Goal: Transaction & Acquisition: Purchase product/service

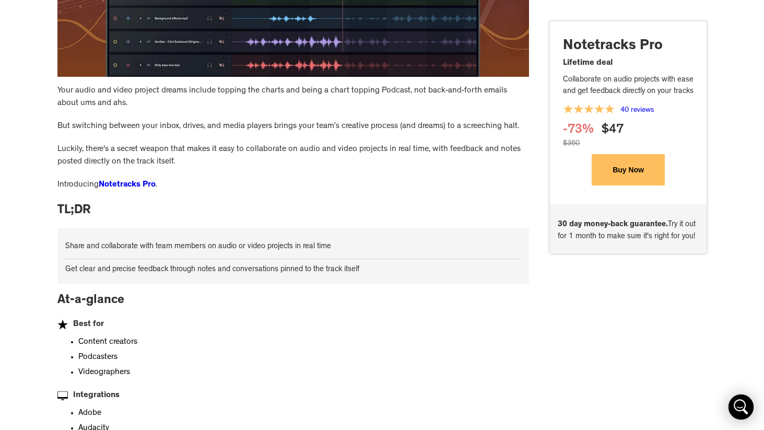
scroll to position [335, 0]
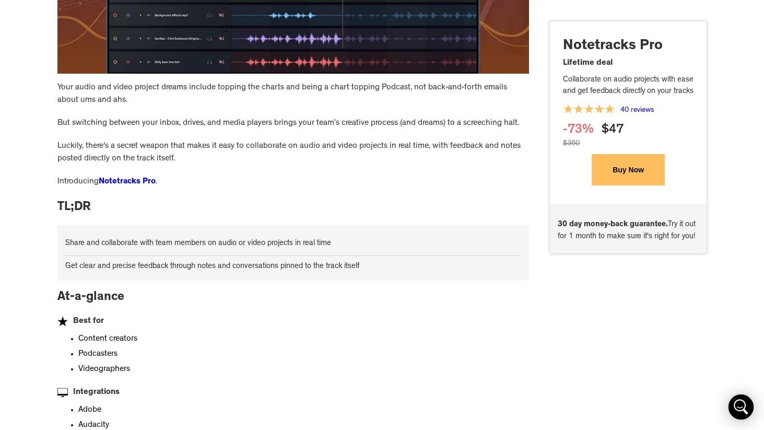
click at [619, 186] on button "Buy Now" at bounding box center [628, 170] width 73 height 31
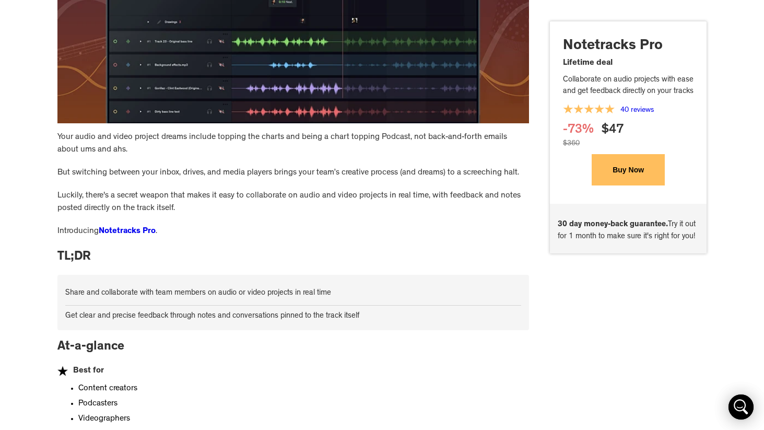
scroll to position [61, 0]
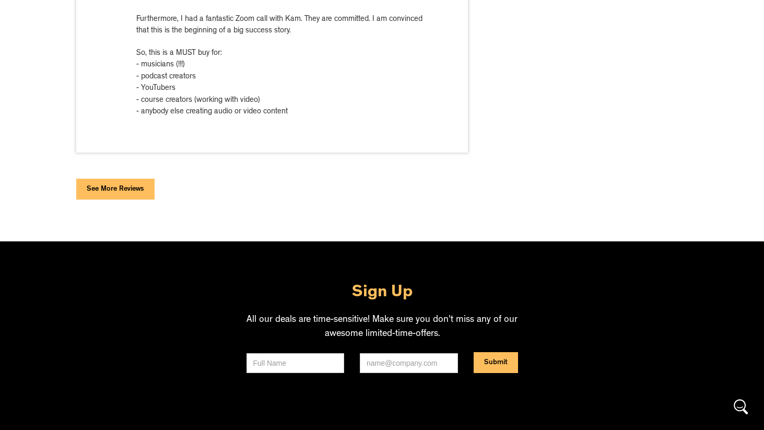
scroll to position [6914, 0]
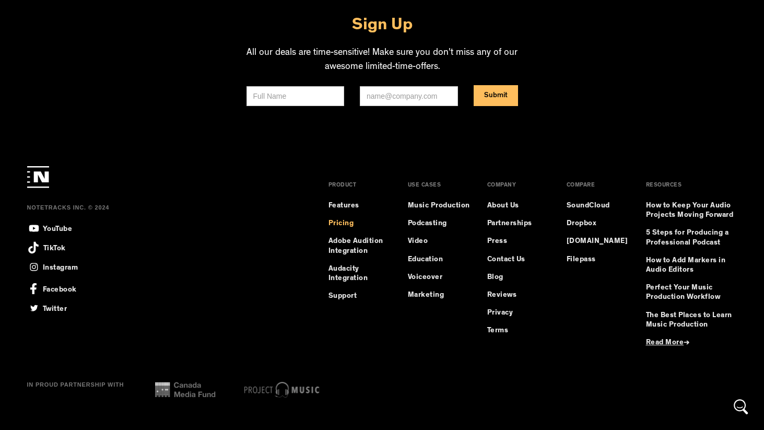
click at [344, 222] on link "Pricing" at bounding box center [342, 223] width 26 height 9
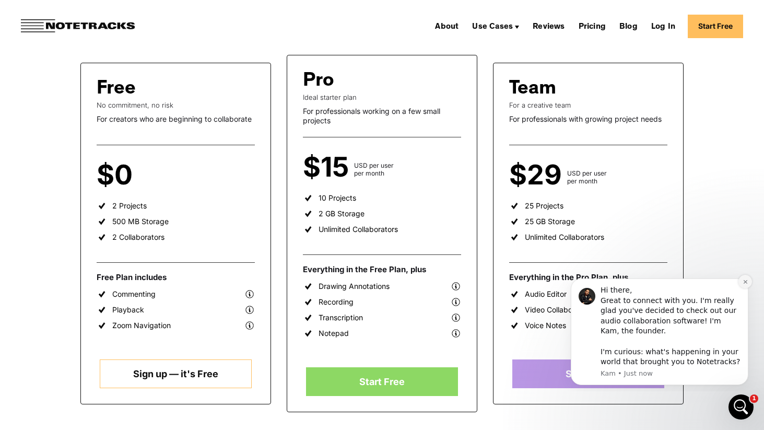
click at [744, 282] on icon "Dismiss notification" at bounding box center [745, 281] width 4 height 4
